Goal: Task Accomplishment & Management: Use online tool/utility

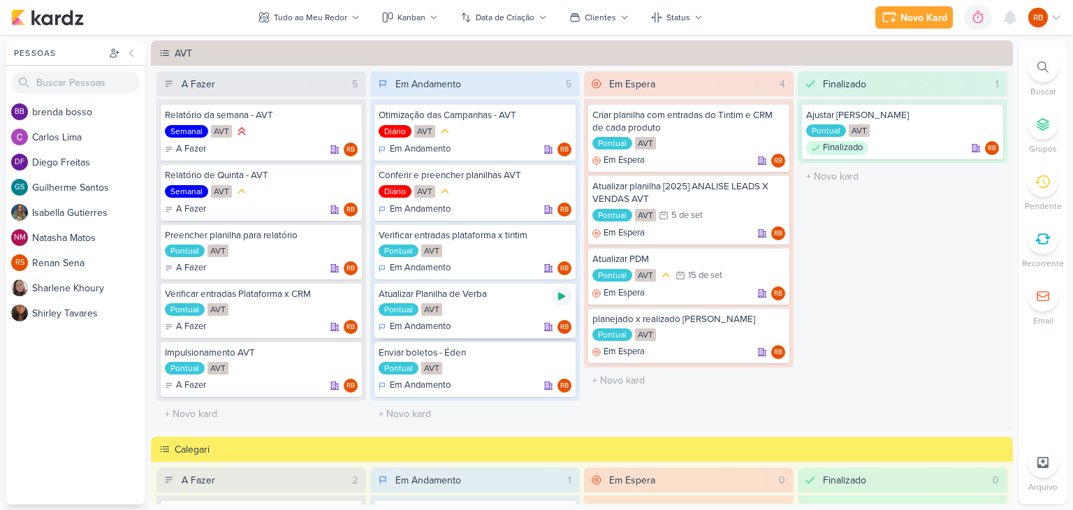
click at [560, 293] on icon at bounding box center [561, 297] width 7 height 8
click at [960, 20] on icon at bounding box center [959, 17] width 14 height 14
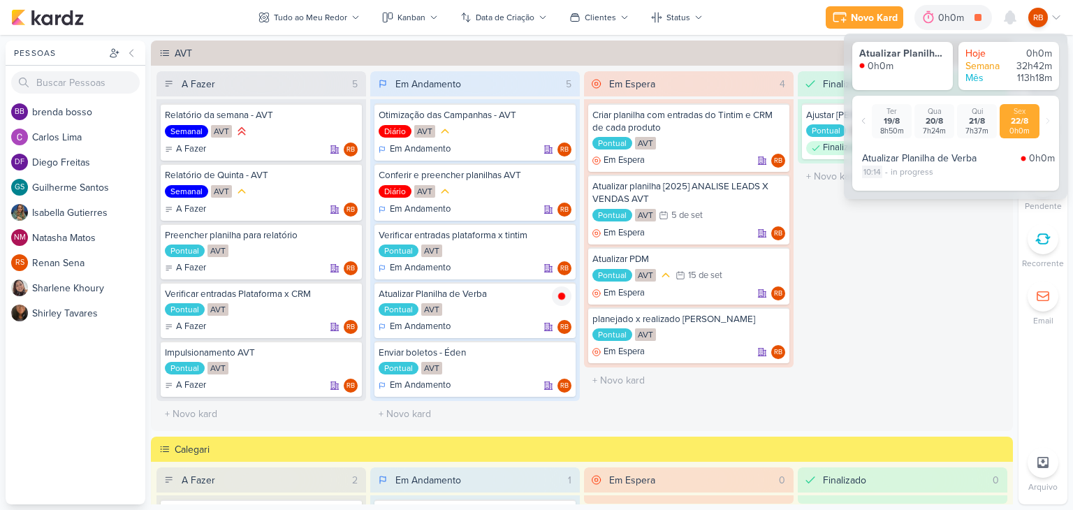
click at [878, 170] on div "10:14" at bounding box center [872, 172] width 20 height 13
select select "10"
click at [891, 189] on select "00 01 02 03 04 05 06 07 08 09 10 11 12 13 14 15 16 17 18 19 20 21 22 23 24 25 2…" at bounding box center [897, 190] width 20 height 17
select select "7"
click at [887, 182] on select "00 01 02 03 04 05 06 07 08 09 10 11 12 13 14 15 16 17 18 19 20 21 22 23 24 25 2…" at bounding box center [897, 190] width 20 height 17
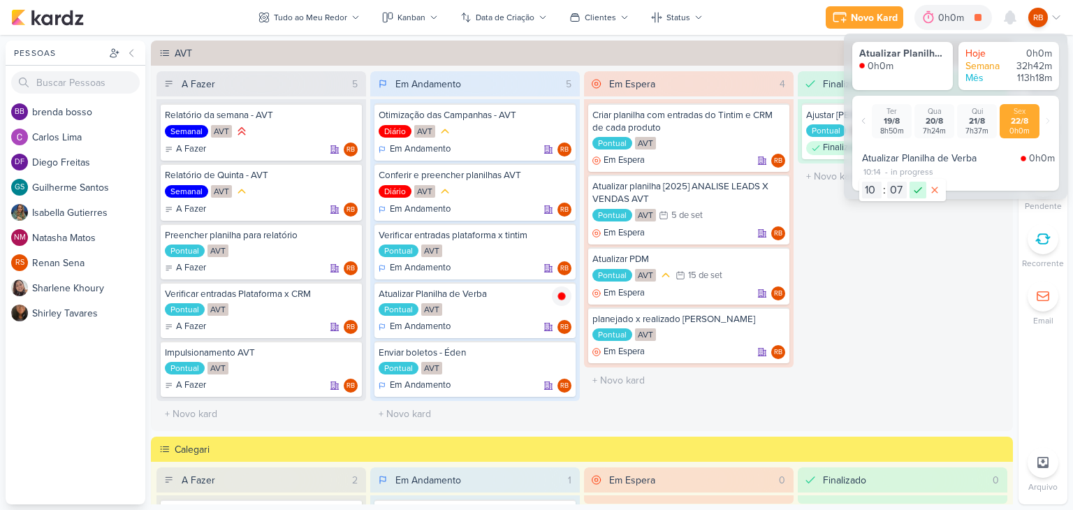
click at [917, 189] on icon at bounding box center [918, 190] width 17 height 17
click at [910, 238] on div "Finalizado 1 Ajustar [PERSON_NAME] Pontual AVT Finalizado RB" at bounding box center [903, 249] width 210 height 356
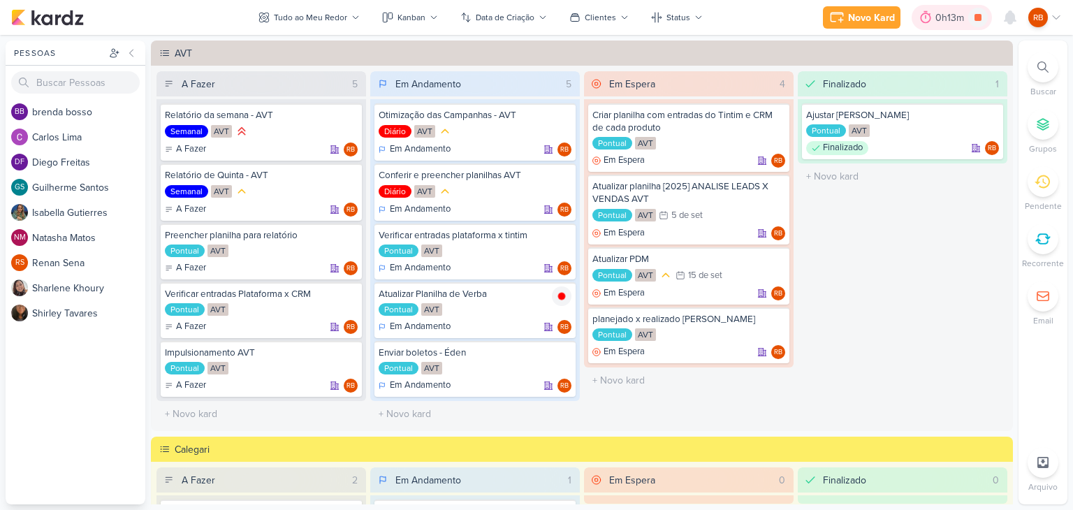
click at [943, 15] on div "0h13m" at bounding box center [951, 17] width 33 height 15
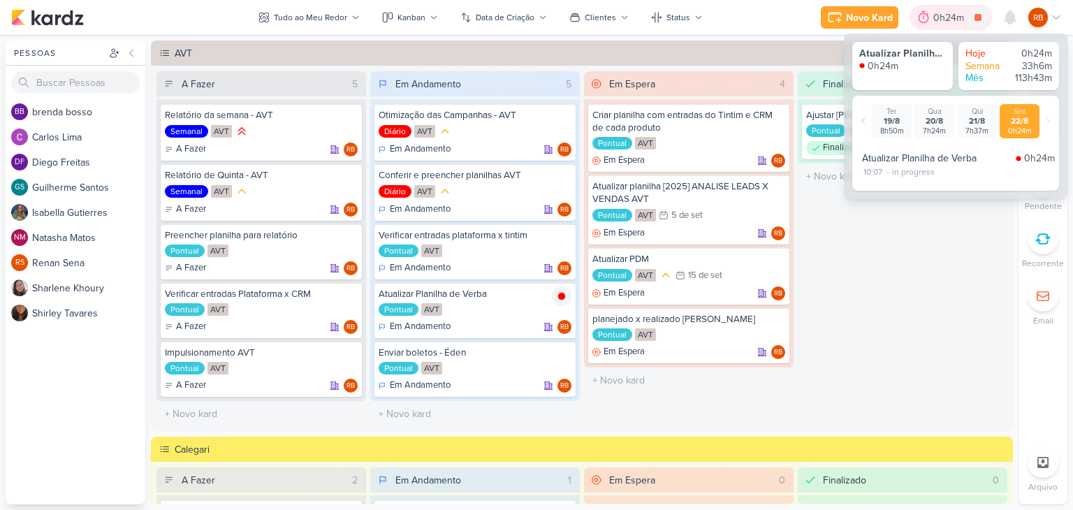
click at [943, 15] on div "0h24m" at bounding box center [950, 17] width 35 height 15
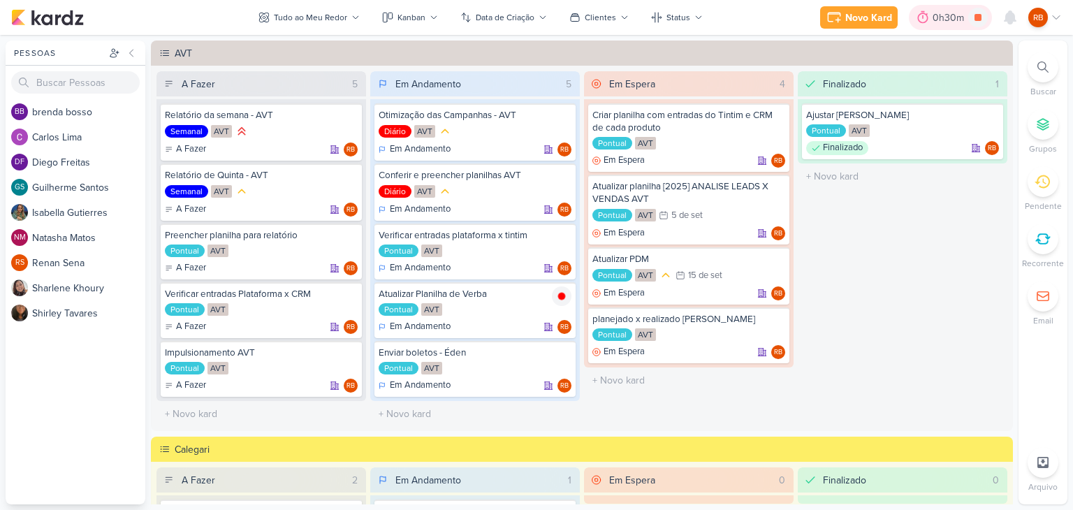
click at [953, 21] on div "0h30m" at bounding box center [951, 17] width 36 height 15
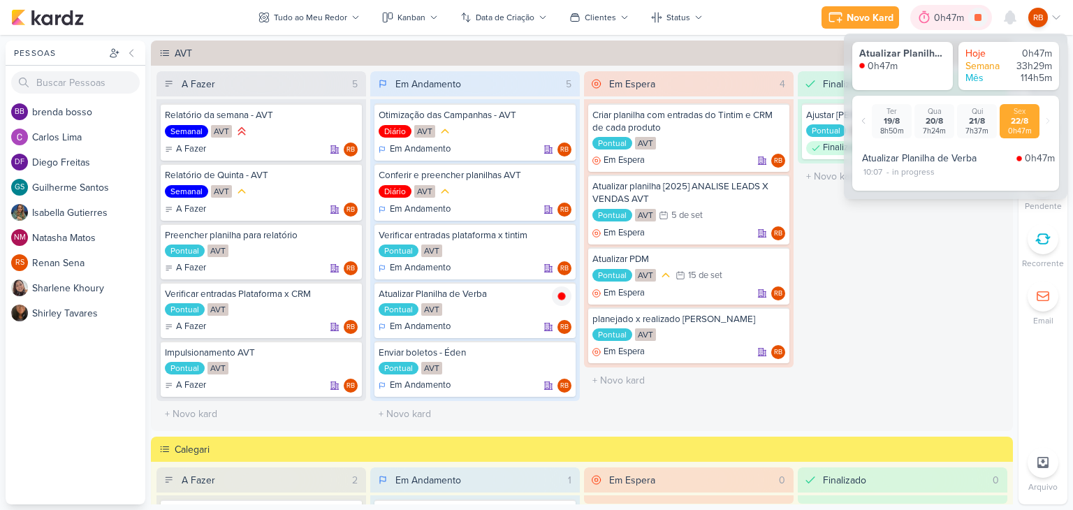
click at [942, 17] on div "0h47m" at bounding box center [951, 17] width 34 height 15
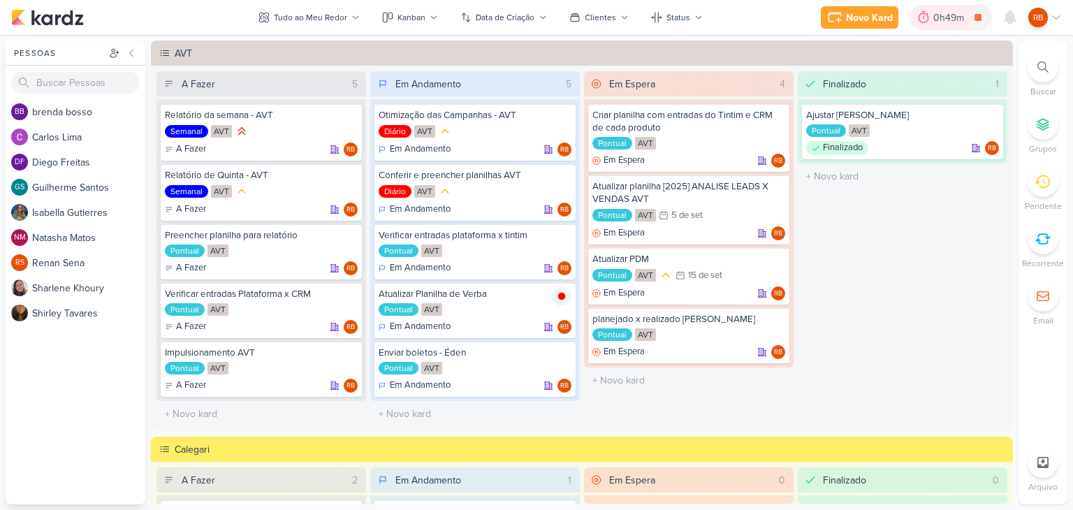
click at [948, 13] on div "0h49m" at bounding box center [950, 17] width 35 height 15
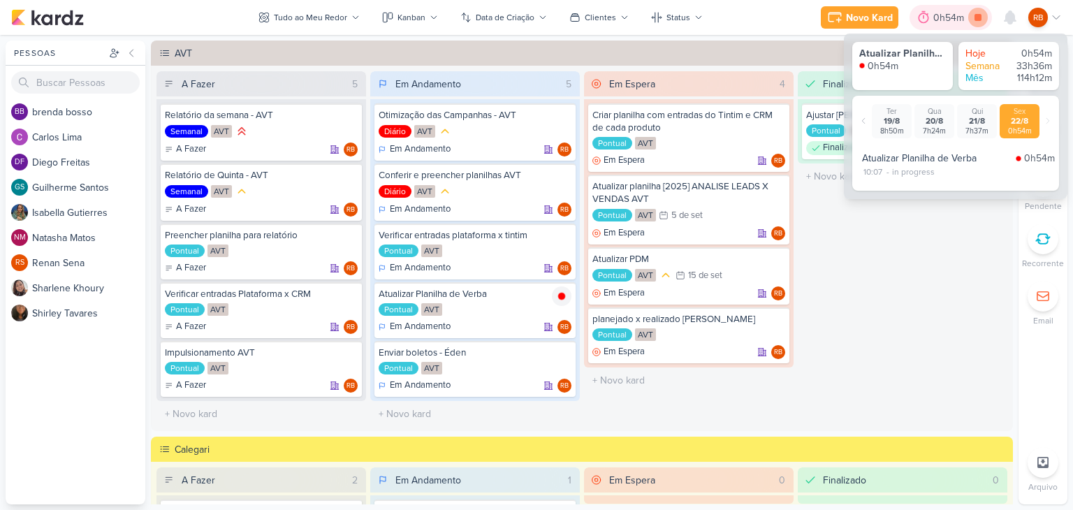
click at [980, 20] on icon at bounding box center [978, 17] width 7 height 7
click at [859, 356] on div "Finalizado 1 Ajustar [PERSON_NAME] Pontual AVT Finalizado RB" at bounding box center [903, 249] width 210 height 356
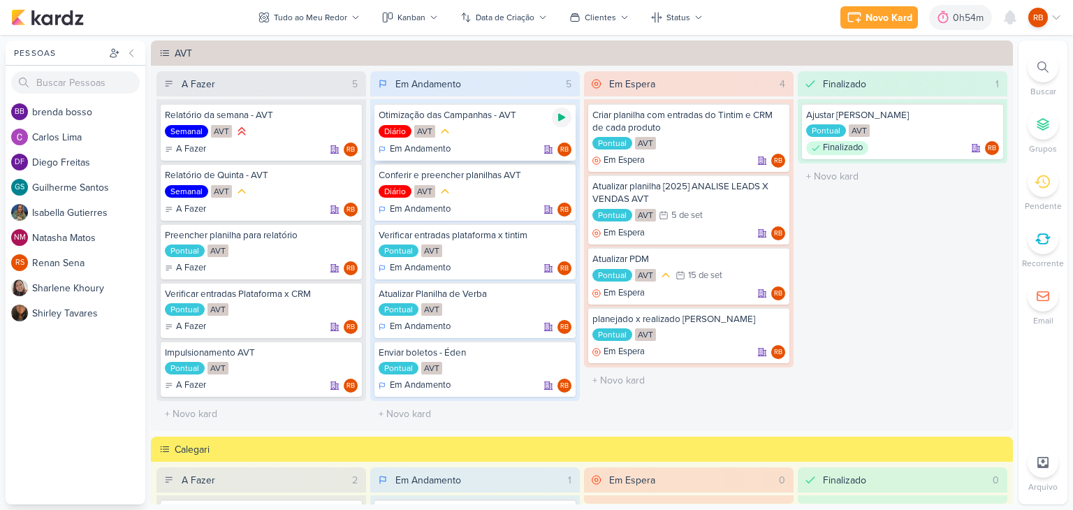
click at [558, 119] on icon at bounding box center [561, 118] width 7 height 8
click at [955, 12] on div "0h54m" at bounding box center [950, 17] width 35 height 15
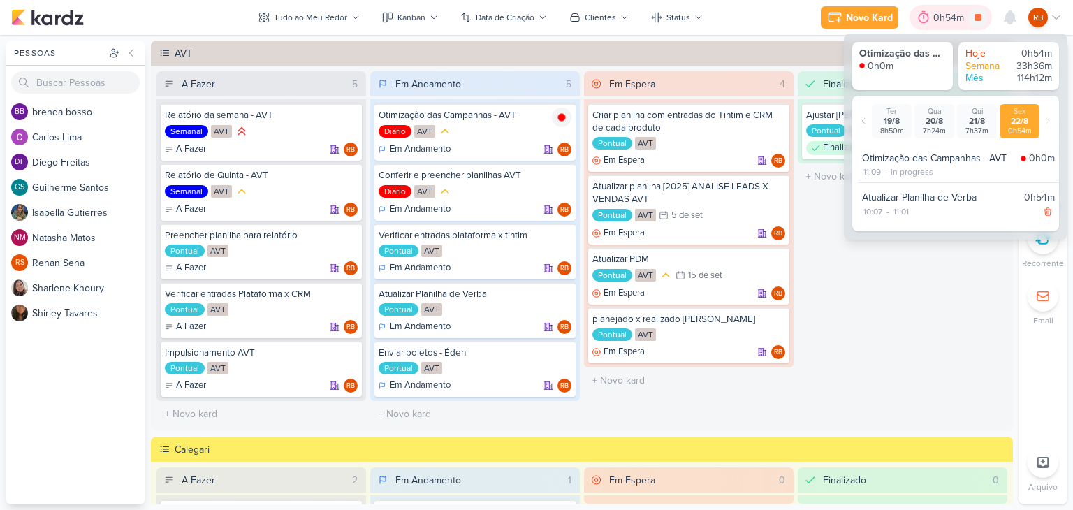
click at [947, 17] on div "0h54m" at bounding box center [950, 17] width 35 height 15
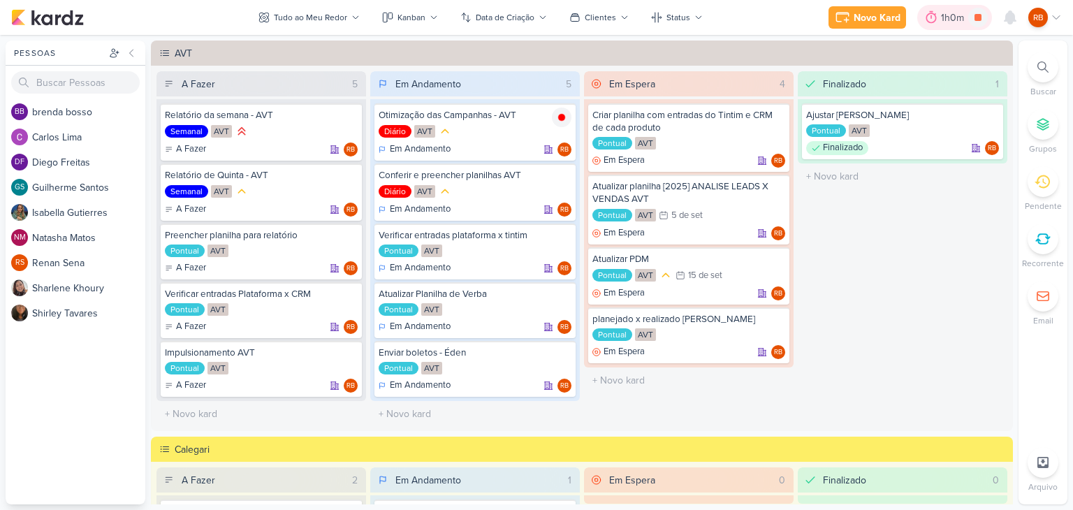
click at [942, 16] on div "1h0m" at bounding box center [954, 17] width 27 height 15
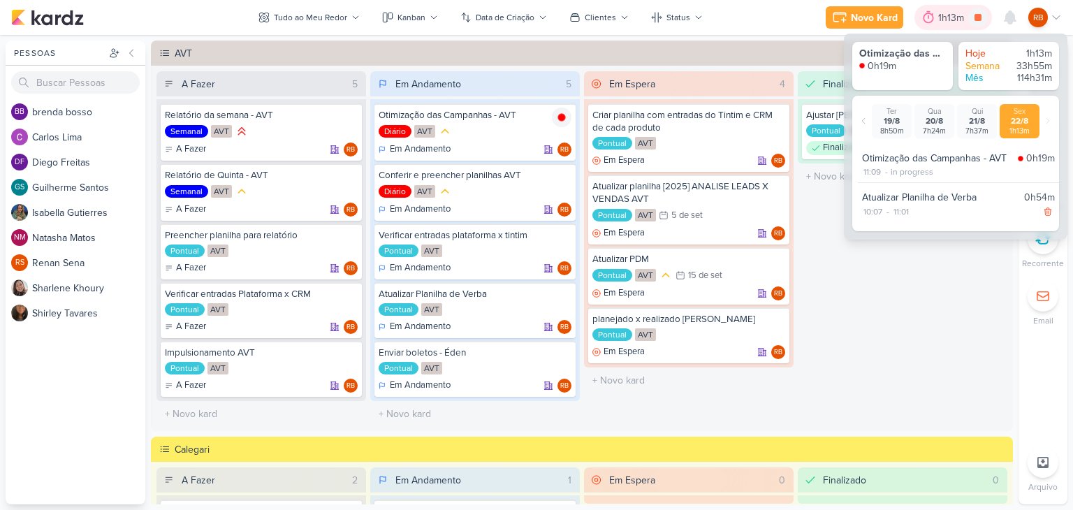
click at [950, 15] on div "1h13m" at bounding box center [953, 17] width 30 height 15
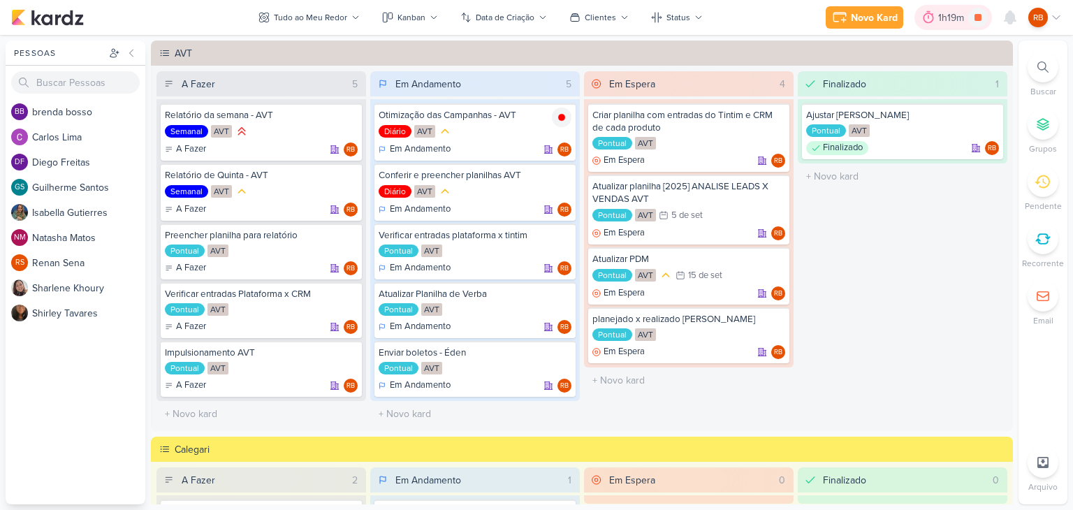
click at [940, 12] on div "1h19m" at bounding box center [953, 17] width 30 height 15
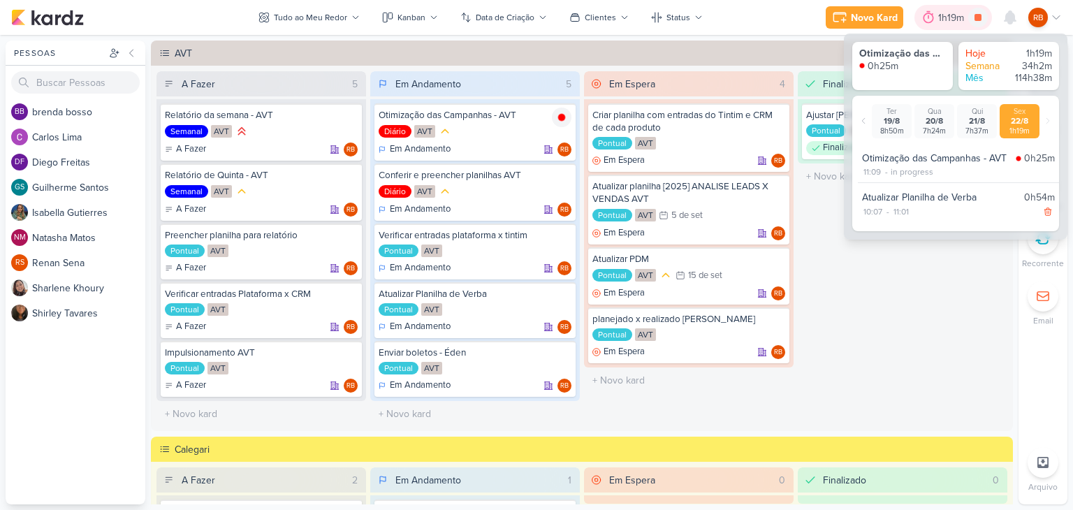
click at [941, 12] on div "1h19m" at bounding box center [953, 17] width 30 height 15
